Goal: Information Seeking & Learning: Understand process/instructions

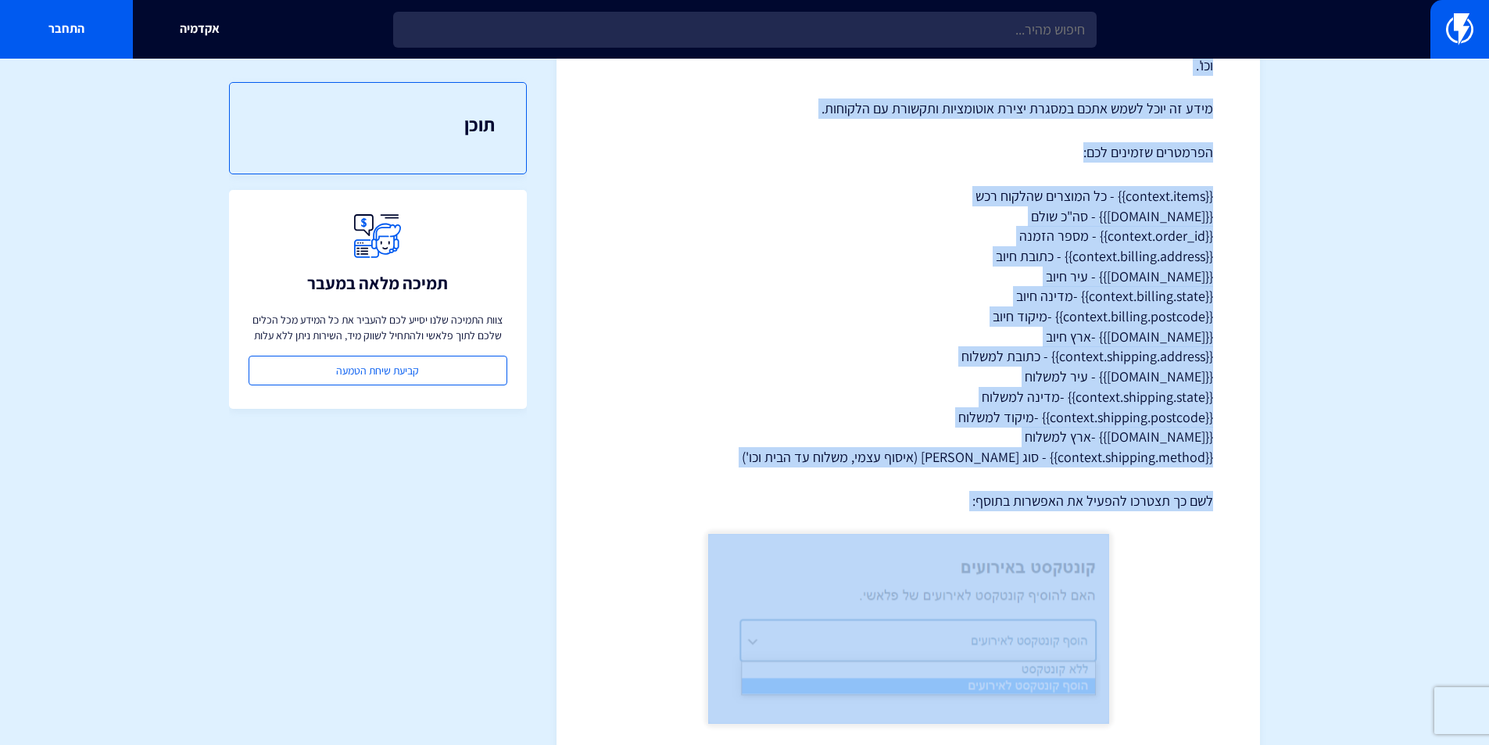
scroll to position [234, 0]
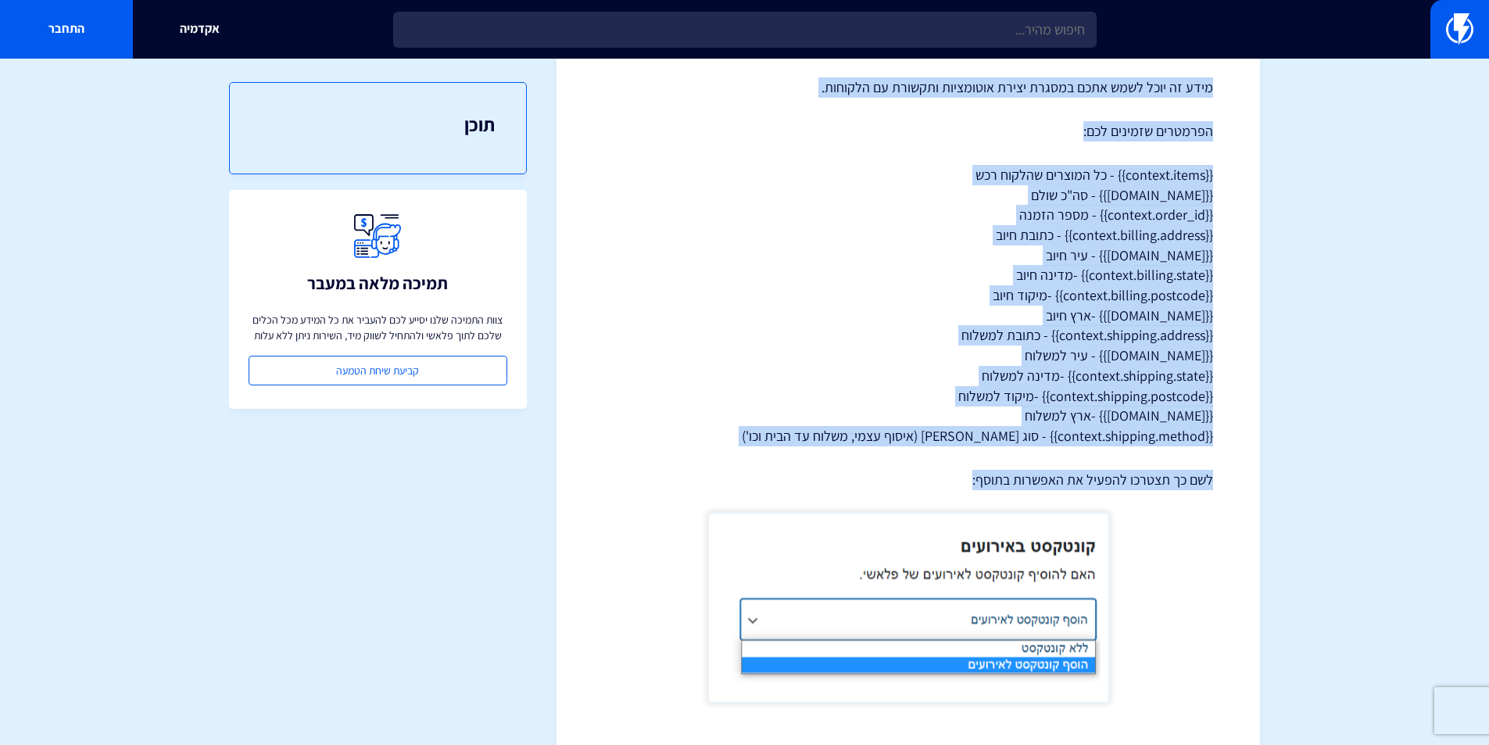
drag, startPoint x: 1116, startPoint y: 263, endPoint x: 914, endPoint y: 436, distance: 266.0
click at [914, 436] on div "איך להשתמש בקונטקסט נוסף בפלטפורמת WooCommerce בתוסף WooCommerce של פלאשי תוכלו…" at bounding box center [908, 316] width 610 height 773
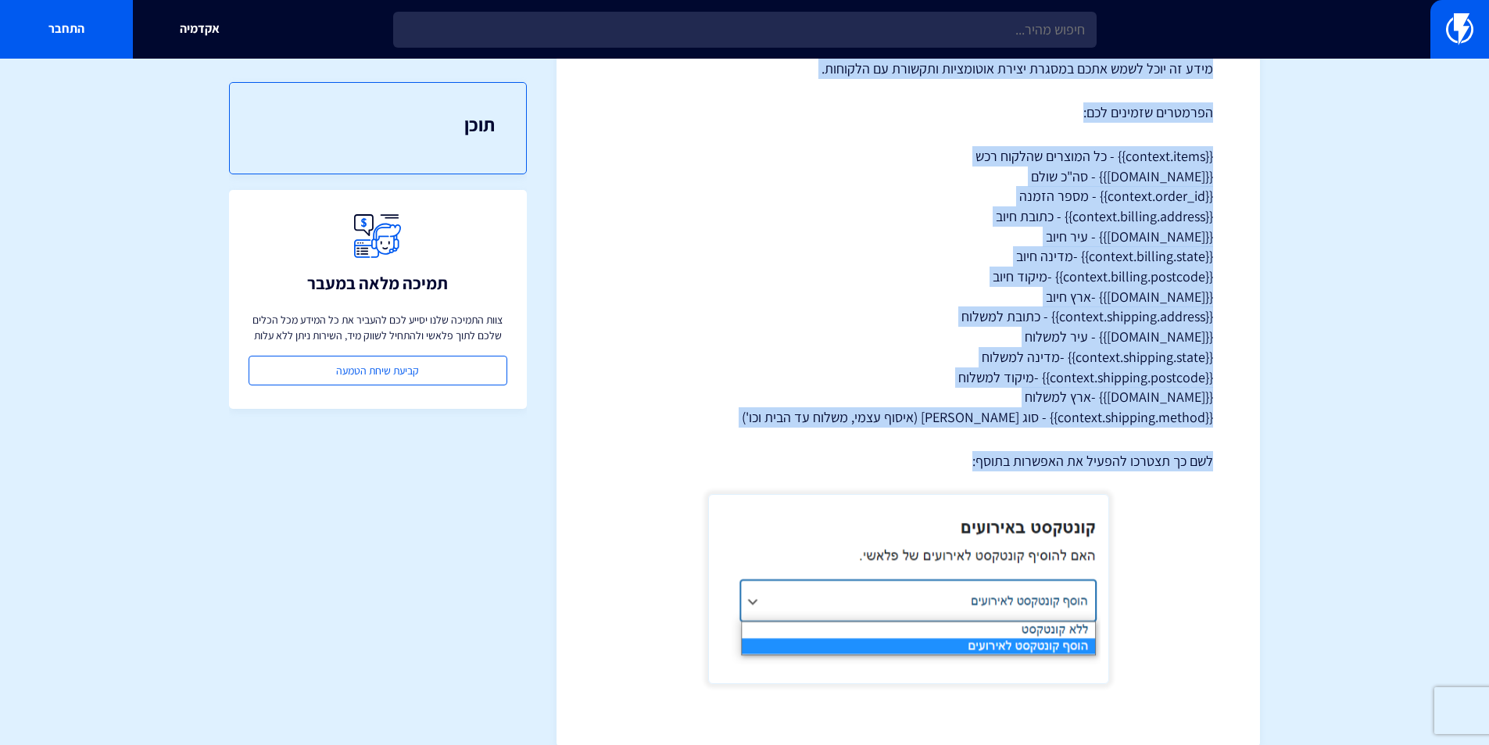
scroll to position [259, 0]
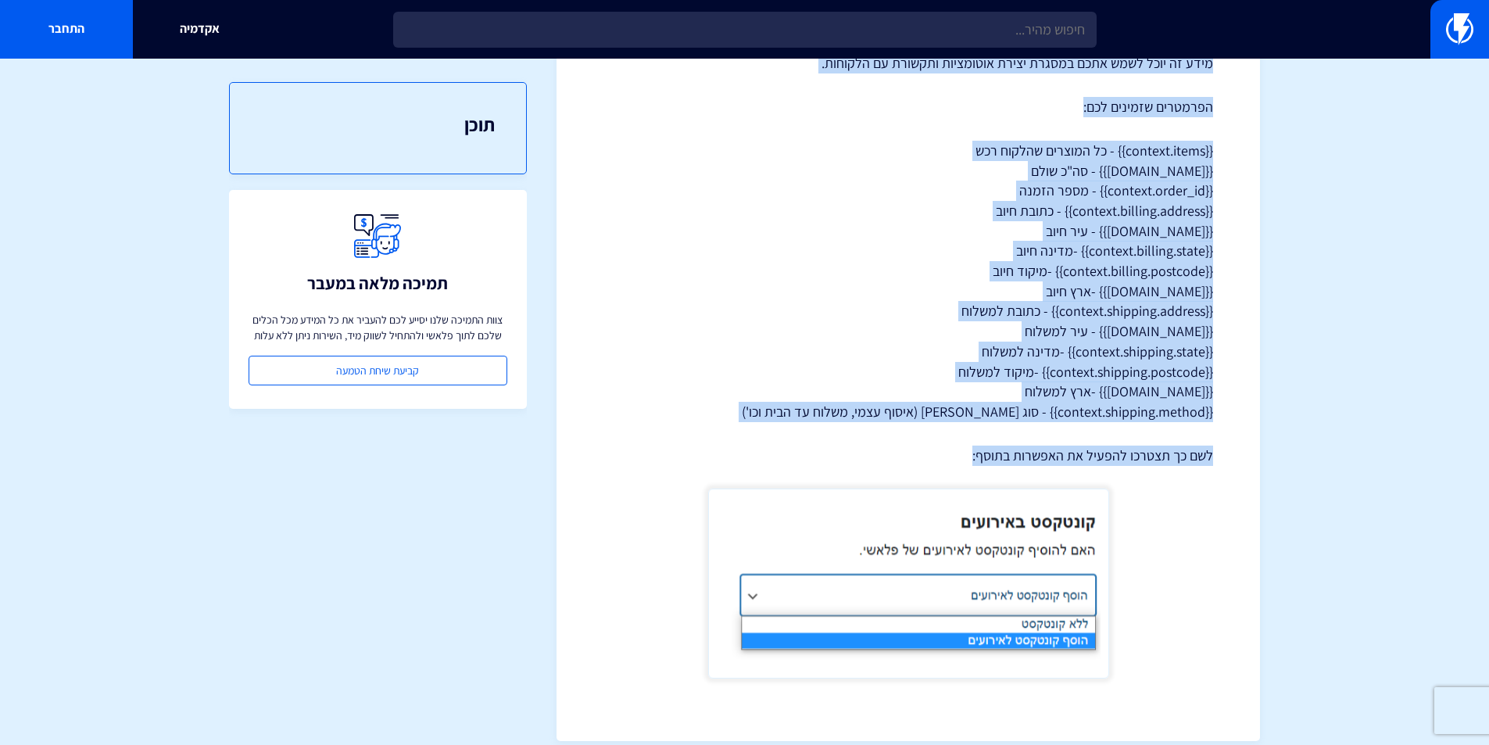
click at [1042, 339] on p "{{context.items}} - כל המוצרים שהלקוח רכש {{context.total}} - סה"כ שולם {{conte…" at bounding box center [908, 281] width 610 height 281
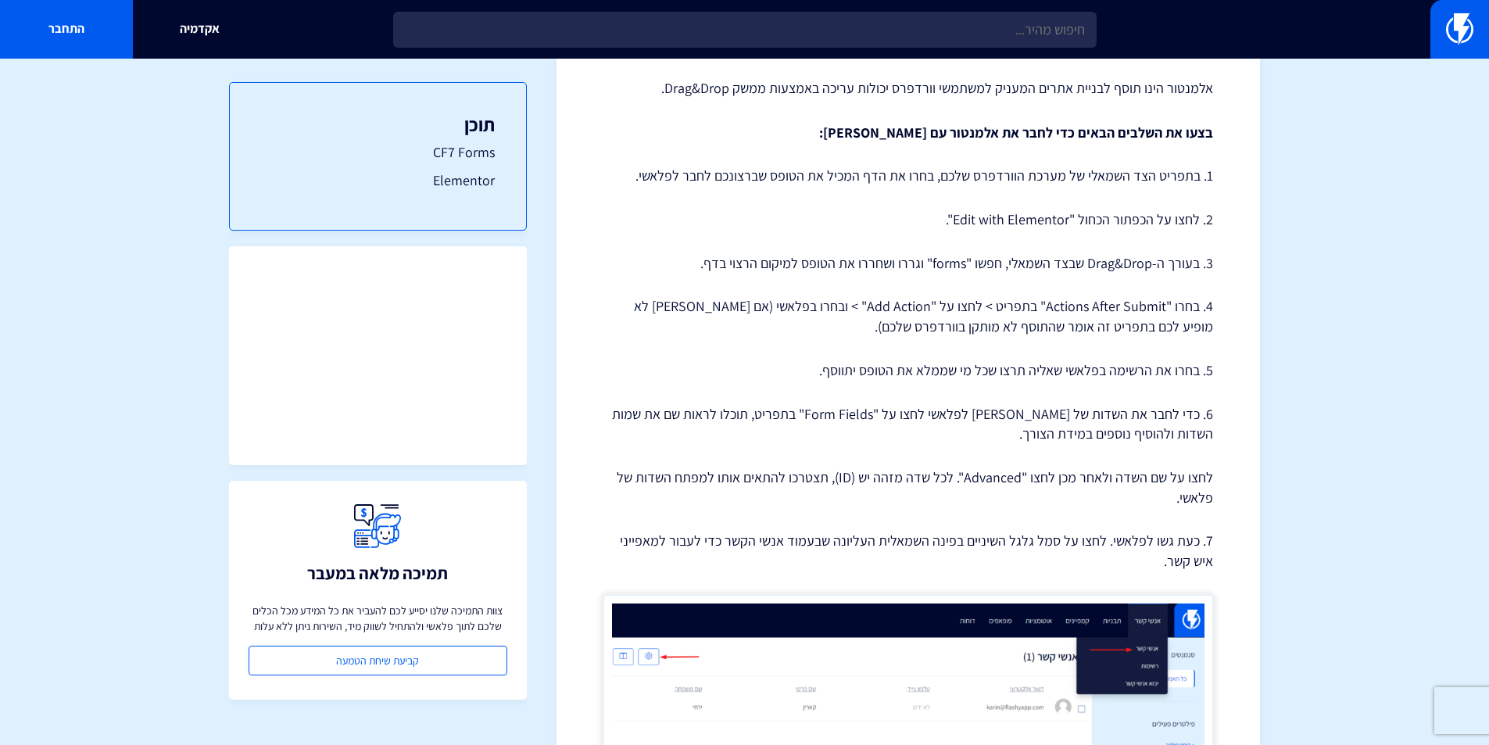
scroll to position [1016, 0]
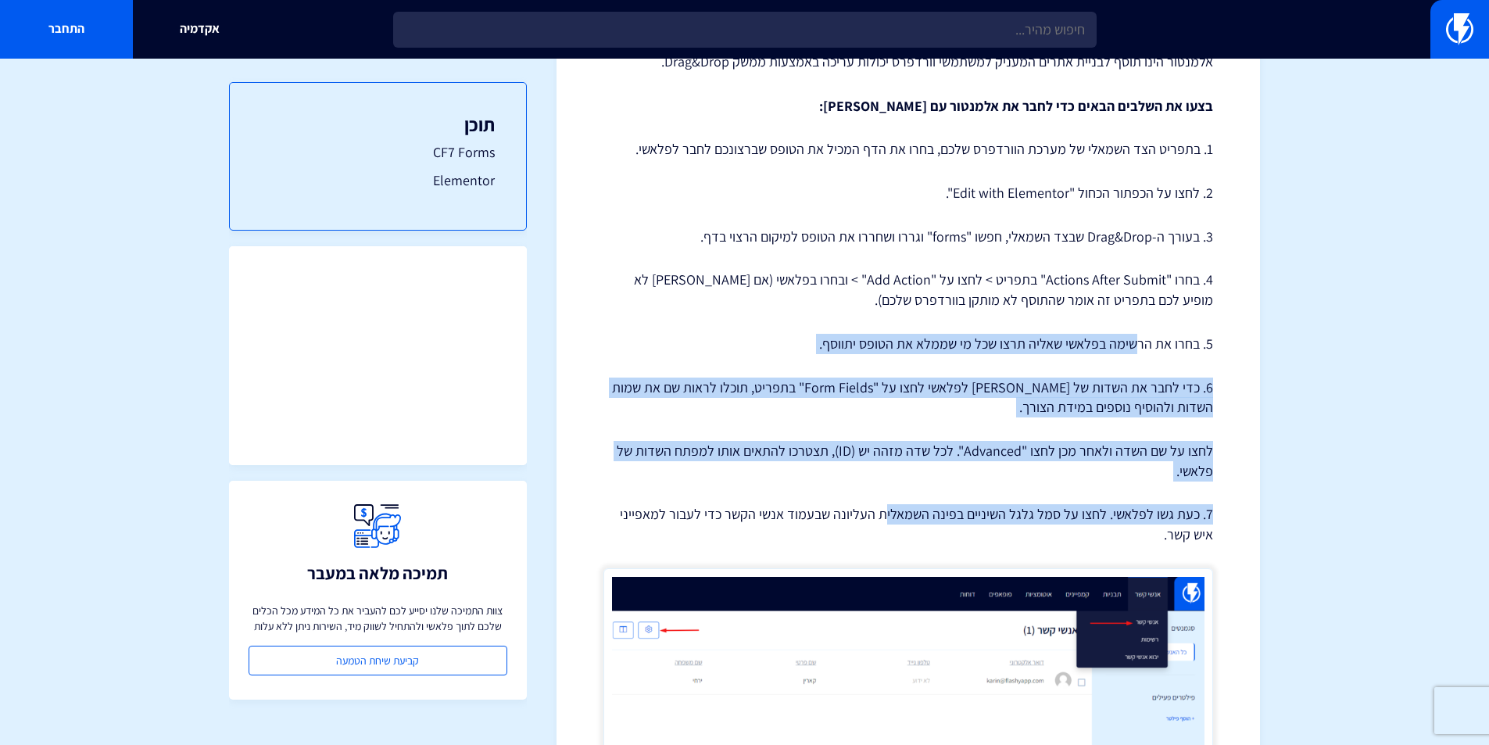
drag, startPoint x: 1135, startPoint y: 341, endPoint x: 894, endPoint y: 513, distance: 296.2
click at [893, 520] on div "אינטגרציה של פלאשי עם CF7 Forms / Elementor בפלאשי ניתן לבצע אינטגרציה עם טפסים…" at bounding box center [908, 267] width 610 height 2239
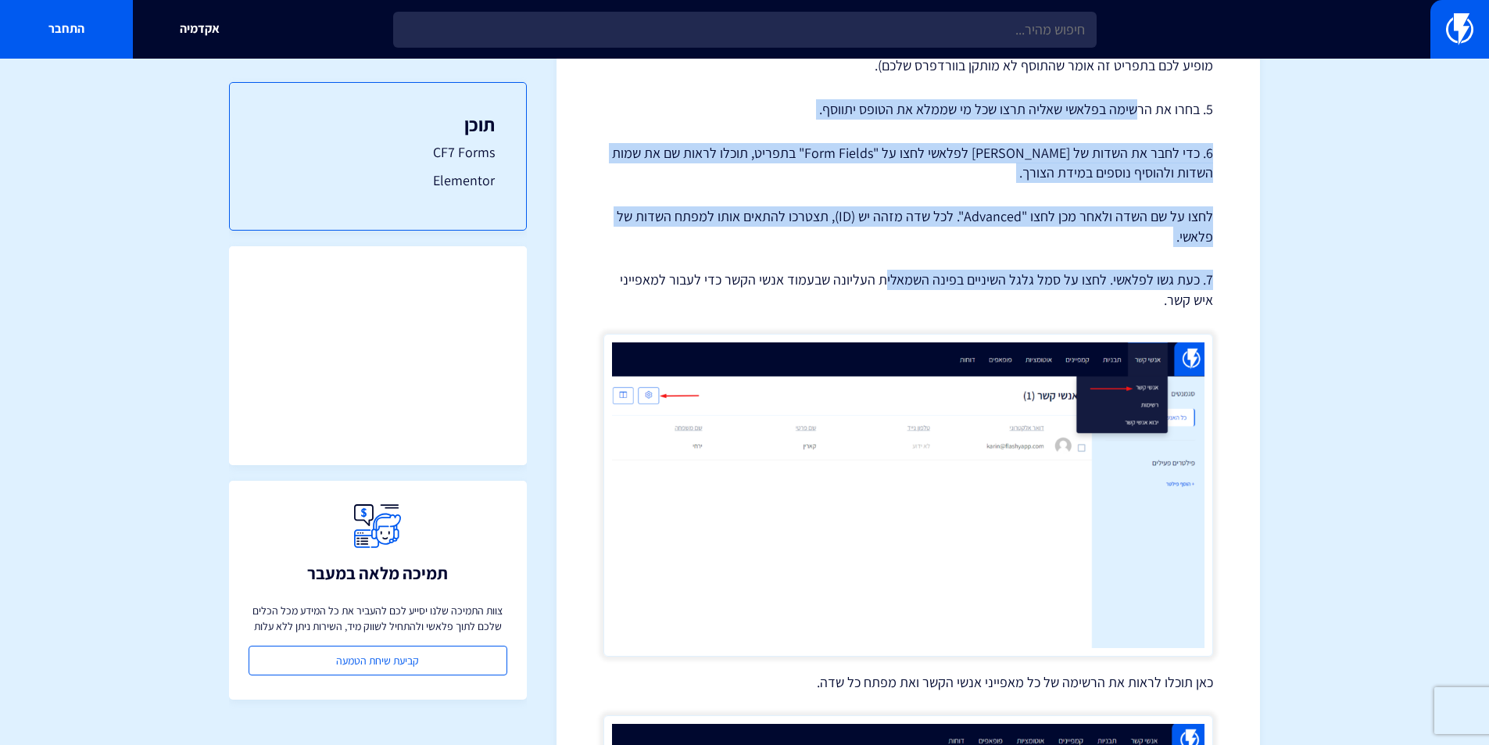
scroll to position [1172, 0]
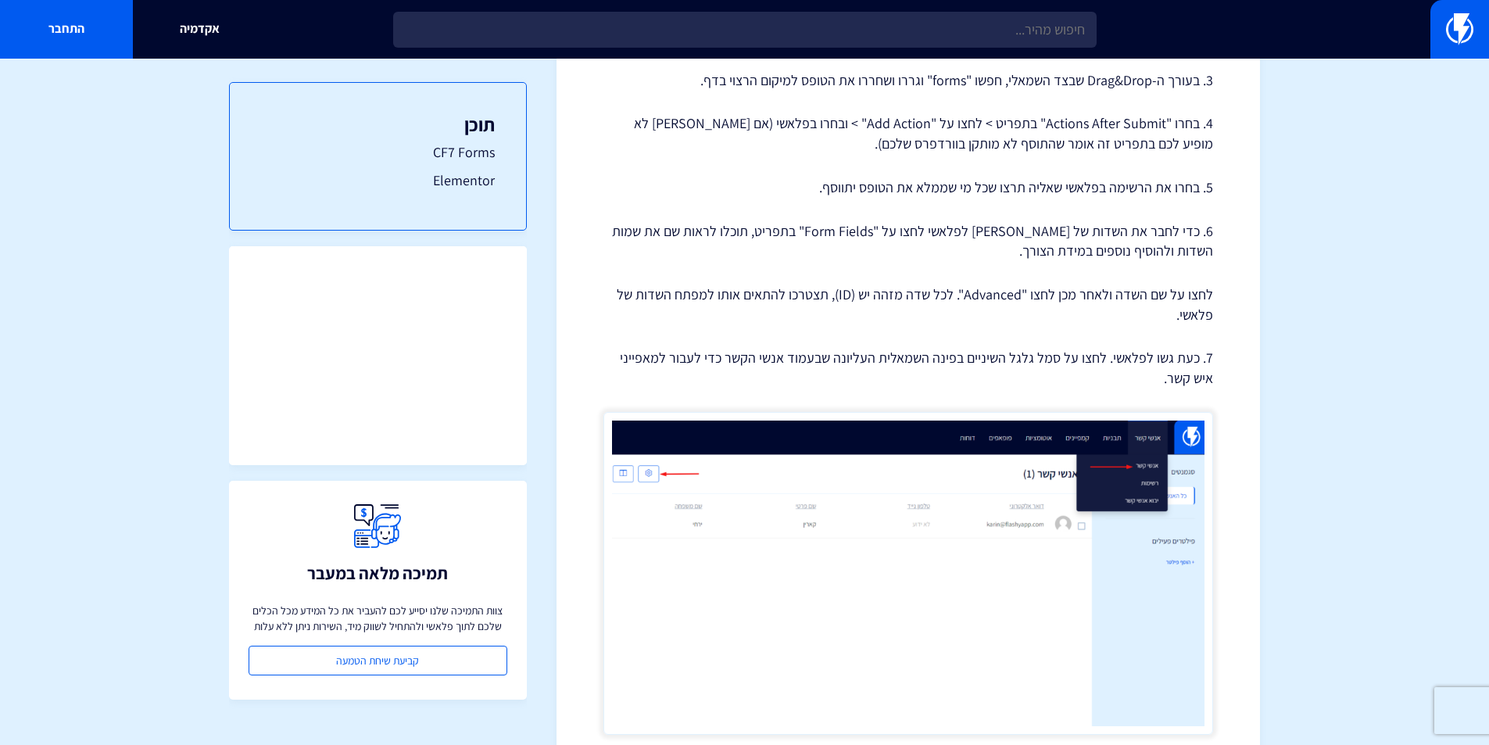
click at [858, 361] on p "7. כעת גשו לפלאשי. לחצו על סמל גלגל השיניים בפינה השמאלית העליונה שבעמוד אנשי ה…" at bounding box center [908, 368] width 610 height 40
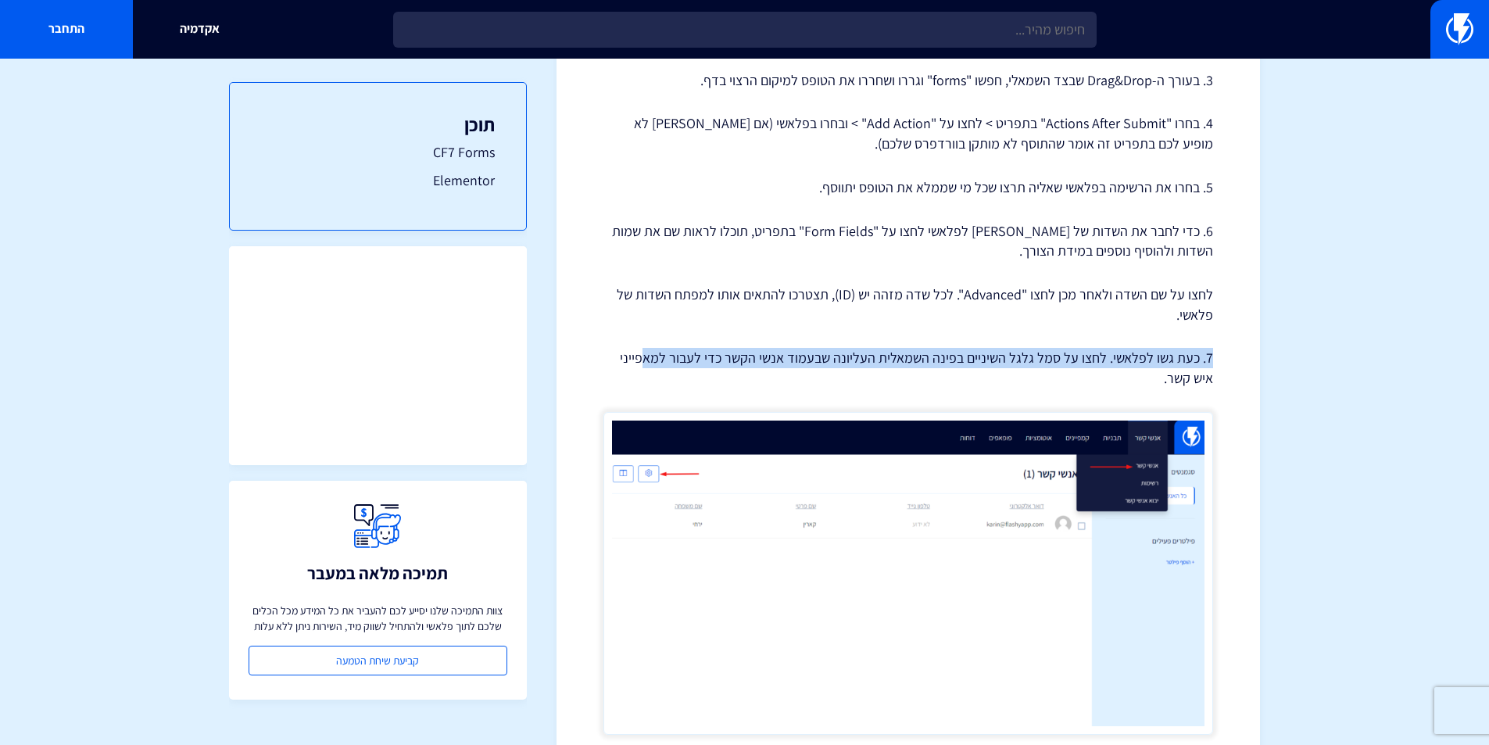
drag, startPoint x: 655, startPoint y: 359, endPoint x: 948, endPoint y: 307, distance: 297.5
click at [948, 307] on div "אינטגרציה של פלאשי עם CF7 Forms / Elementor בפלאשי ניתן לבצע אינטגרציה עם טפסים…" at bounding box center [908, 111] width 610 height 2239
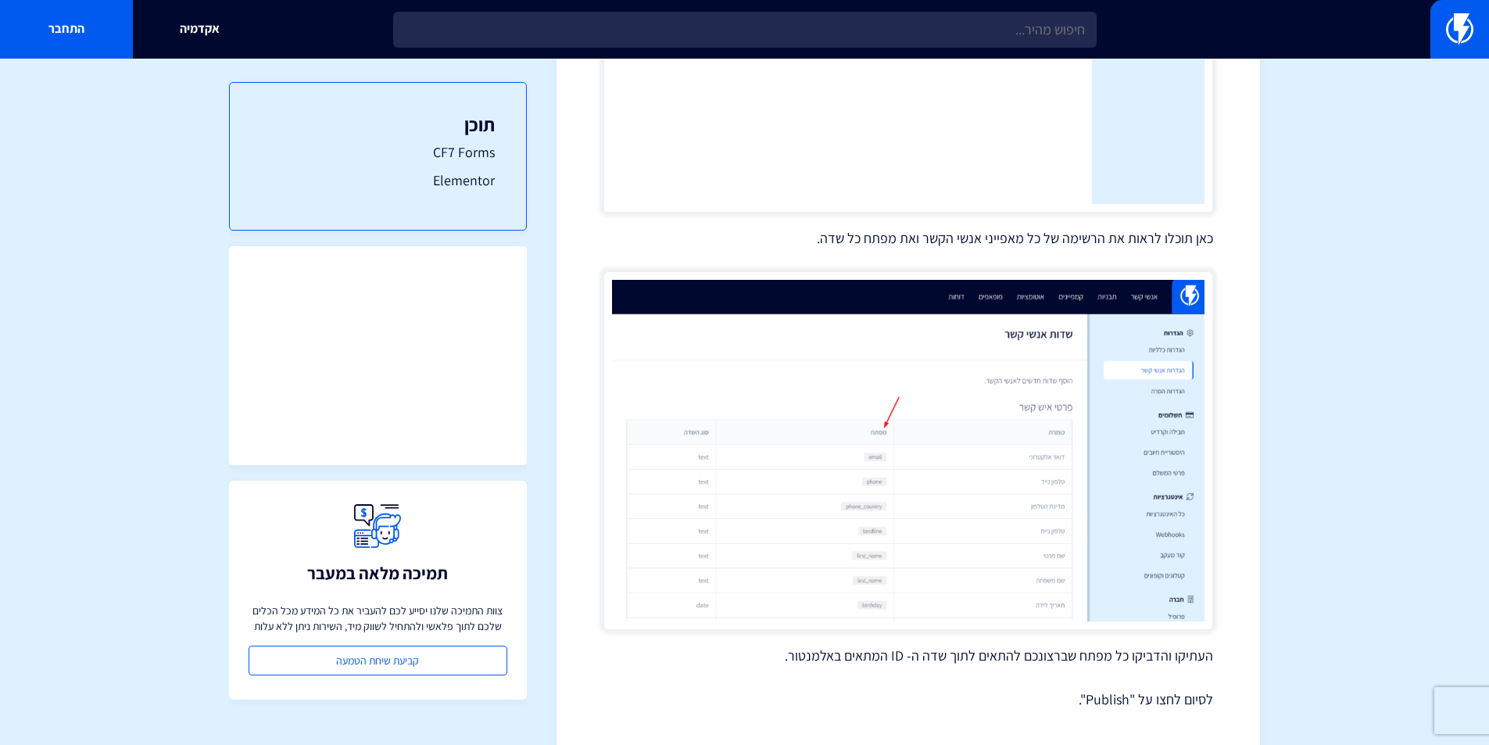
scroll to position [1752, 0]
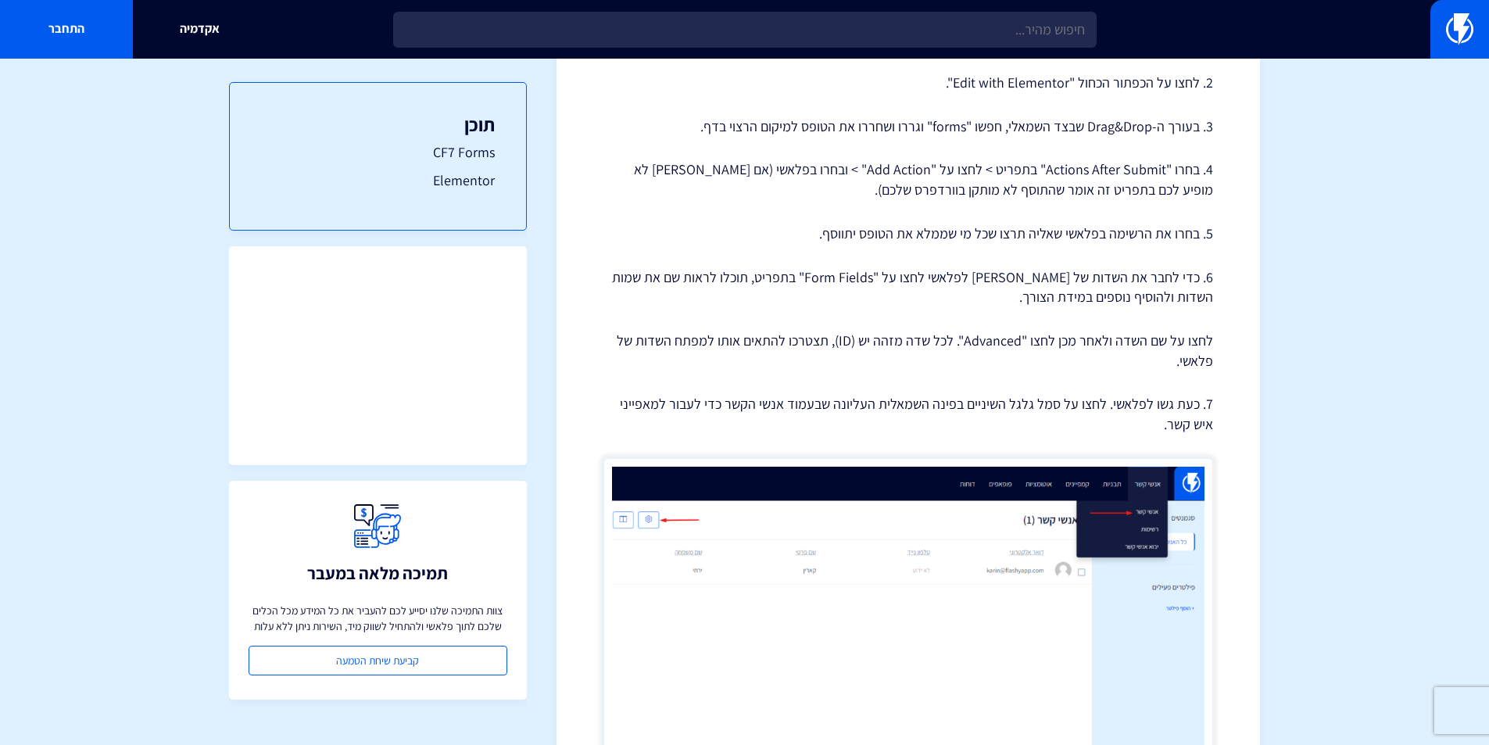
scroll to position [1127, 0]
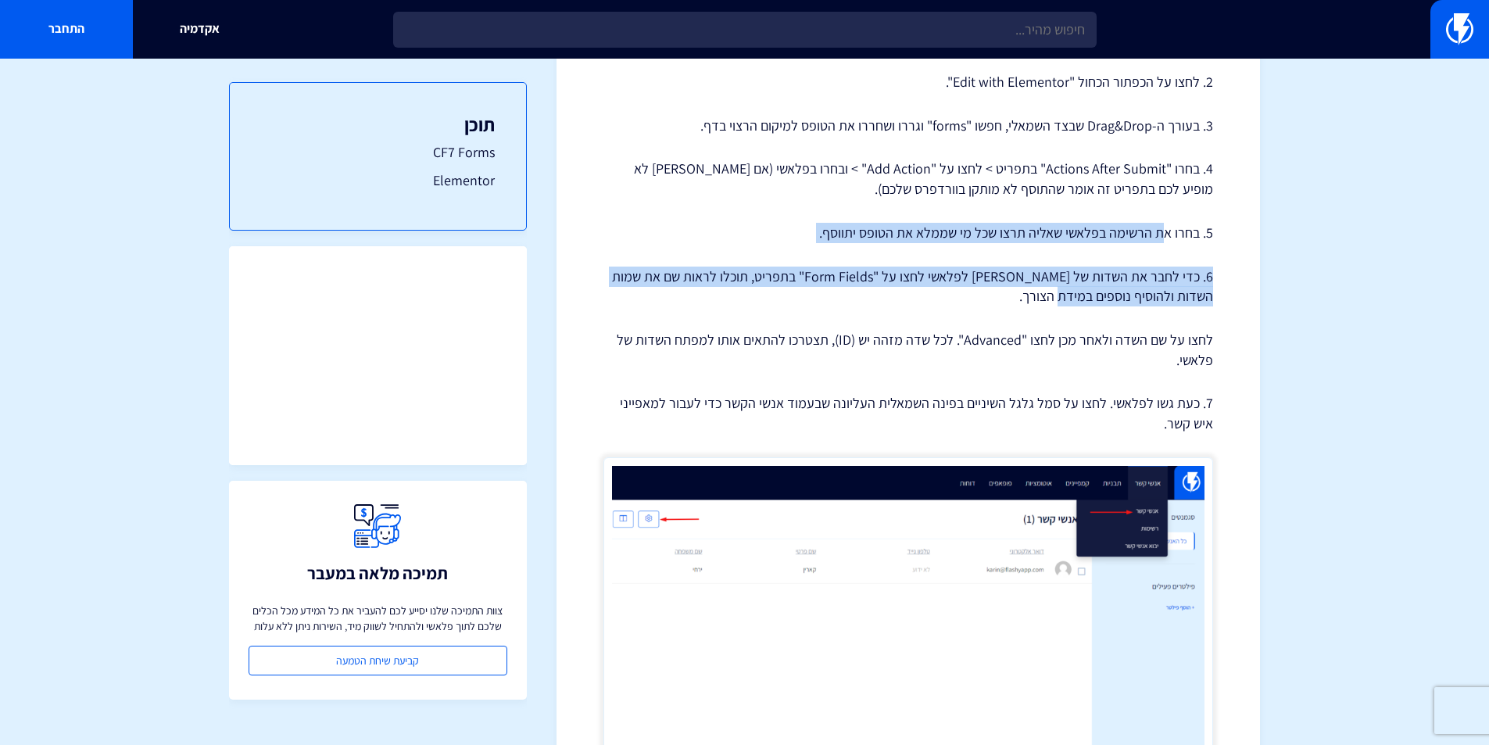
drag, startPoint x: 1161, startPoint y: 238, endPoint x: 1062, endPoint y: 299, distance: 116.9
click at [1062, 299] on div "אינטגרציה של פלאשי עם CF7 Forms / Elementor בפלאשי ניתן לבצע אינטגרציה עם טפסים…" at bounding box center [908, 156] width 610 height 2239
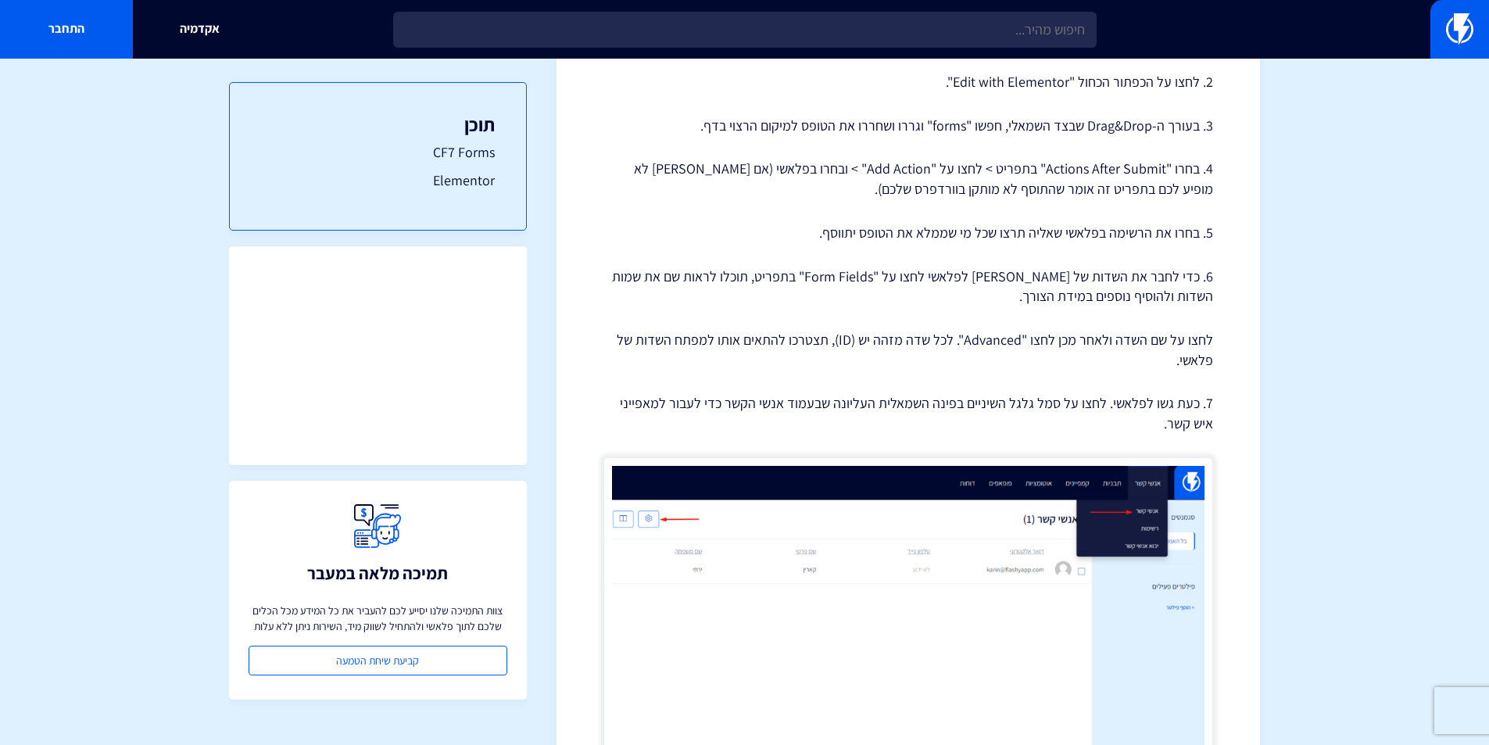
click at [1136, 346] on p "לחצו על שם השדה ולאחר מכן לחצו "Advanced". לכל שדה מזהה יש (ID), תצטרכו להתאים …" at bounding box center [908, 350] width 610 height 40
drag, startPoint x: 965, startPoint y: 344, endPoint x: 1110, endPoint y: 369, distance: 146.7
click at [1110, 369] on p "לחצו על שם השדה ולאחר מכן לחצו "Advanced". לכל שדה מזהה יש (ID), תצטרכו להתאים …" at bounding box center [908, 350] width 610 height 40
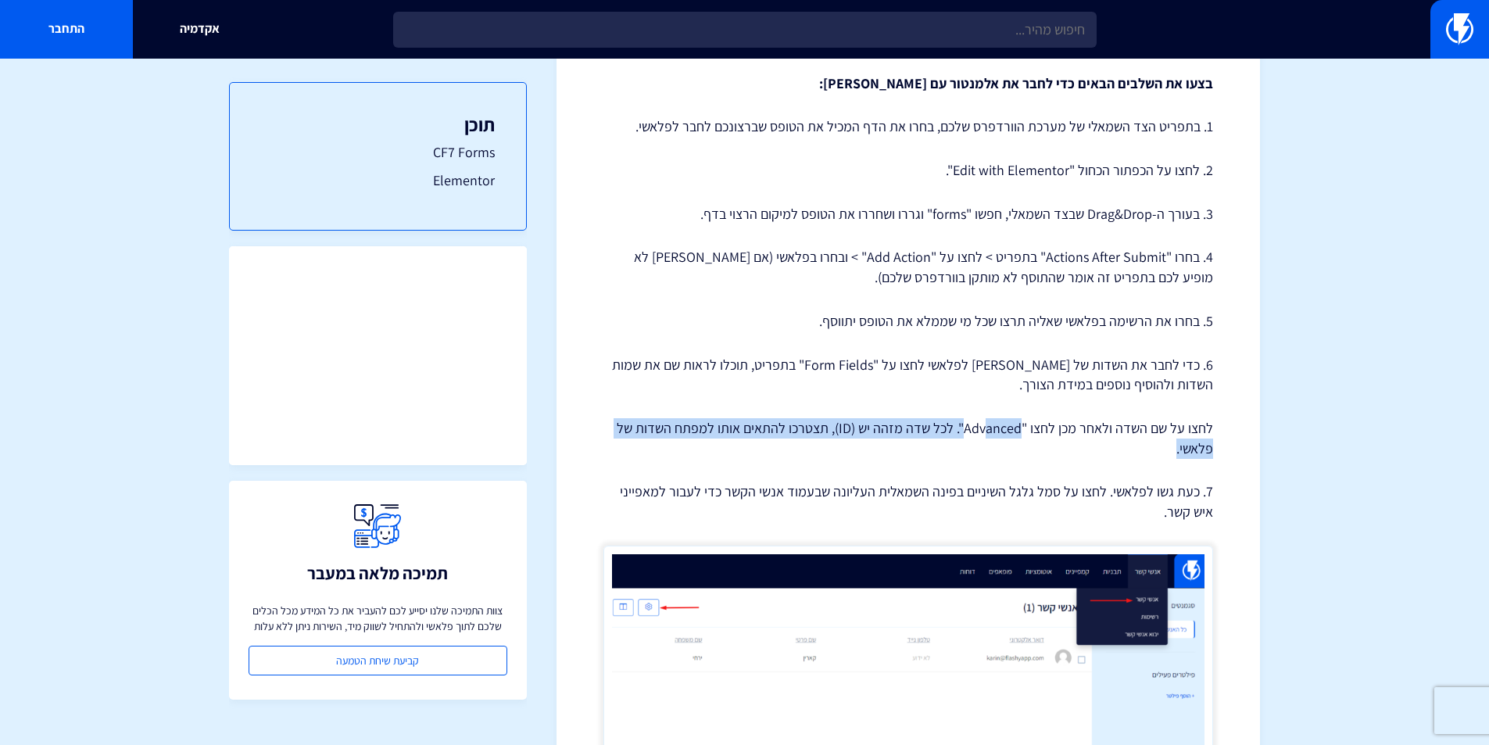
scroll to position [1016, 0]
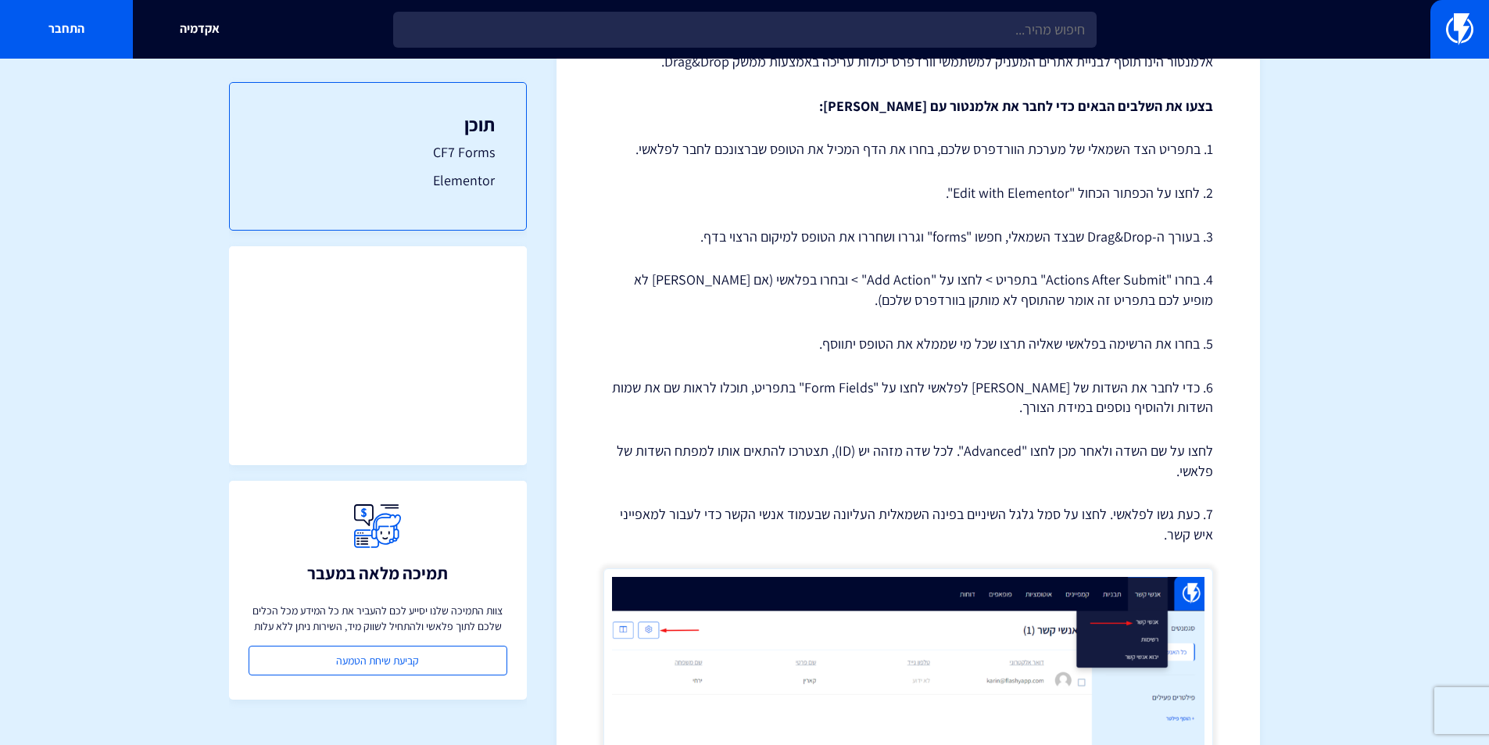
click at [972, 488] on div "אינטגרציה של פלאשי עם CF7 Forms / Elementor בפלאשי ניתן לבצע אינטגרציה עם טפסים…" at bounding box center [908, 267] width 610 height 2239
drag, startPoint x: 766, startPoint y: 449, endPoint x: 786, endPoint y: 462, distance: 23.9
click at [786, 462] on p "לחצו על שם השדה ולאחר מכן לחצו "Advanced". לכל שדה מזהה יש (ID), תצטרכו להתאים …" at bounding box center [908, 461] width 610 height 40
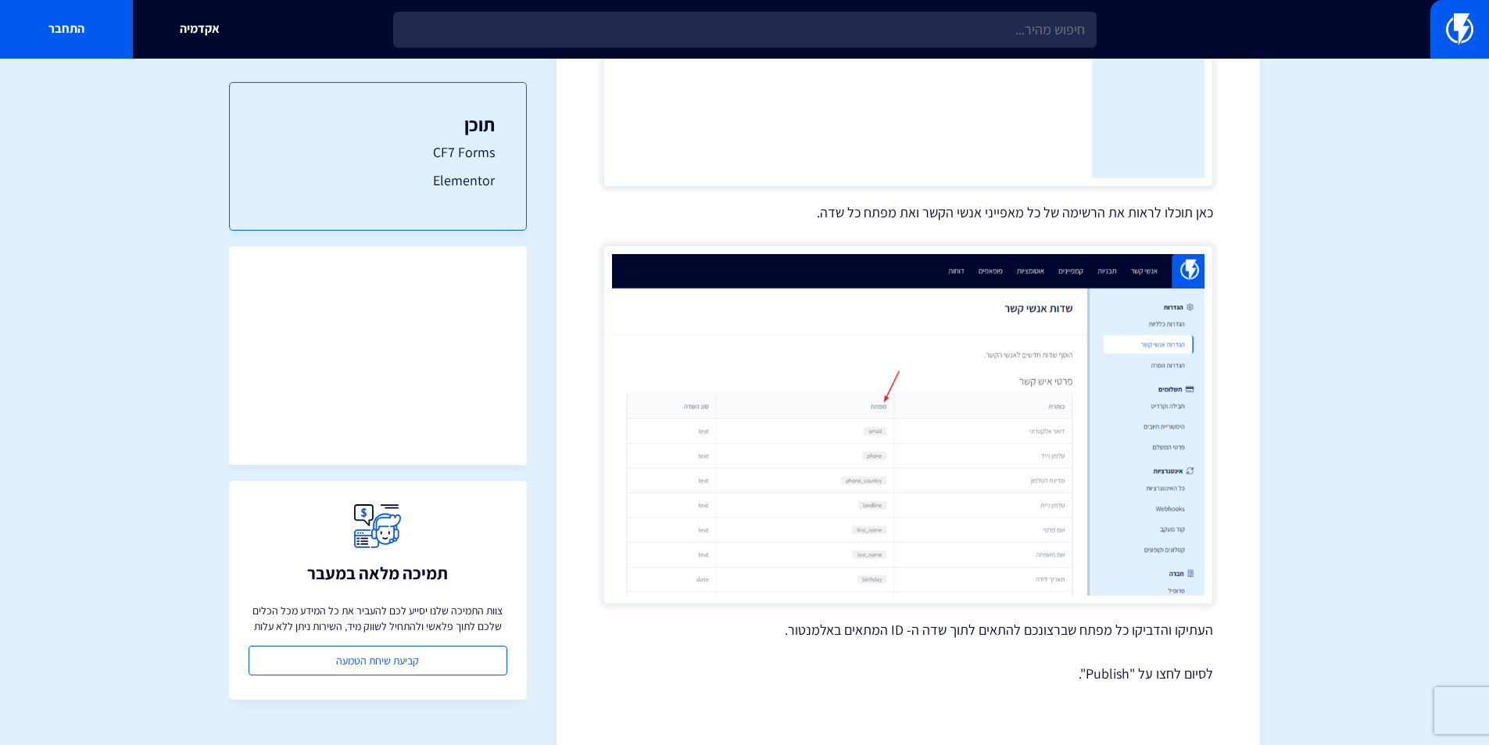
scroll to position [1752, 0]
